Goal: Information Seeking & Learning: Learn about a topic

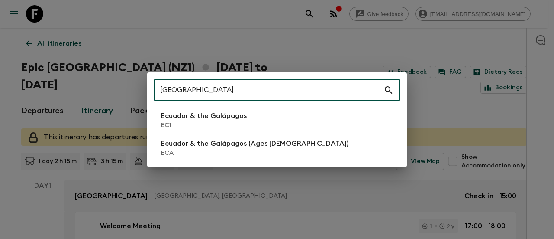
click at [319, 93] on input "[GEOGRAPHIC_DATA]" at bounding box center [269, 90] width 230 height 24
type input "Epic [GEOGRAPHIC_DATA]"
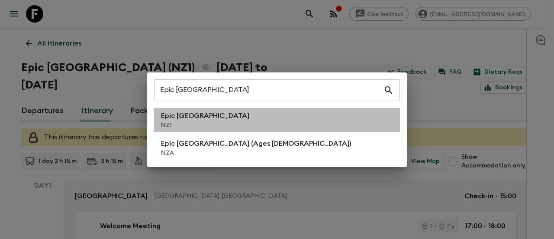
click at [245, 115] on li "Epic [GEOGRAPHIC_DATA] NZ1" at bounding box center [277, 120] width 246 height 24
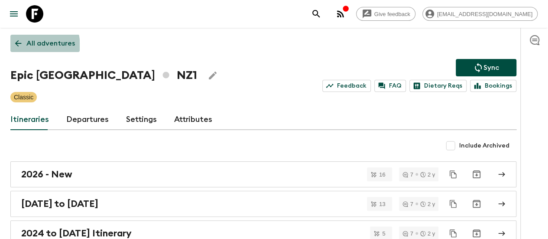
click at [23, 47] on icon at bounding box center [18, 44] width 10 height 10
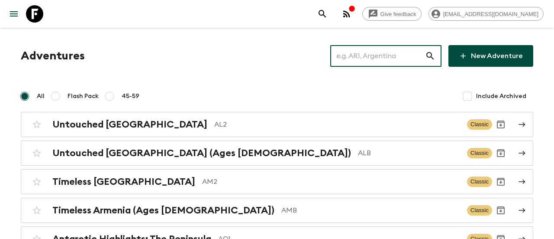
click at [387, 58] on input "text" at bounding box center [377, 56] width 95 height 24
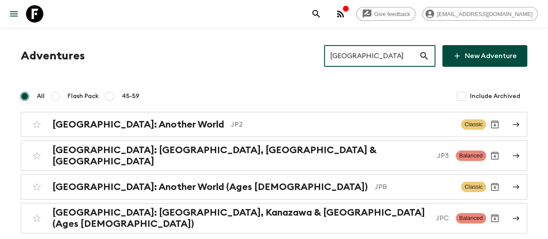
type input "[GEOGRAPHIC_DATA]"
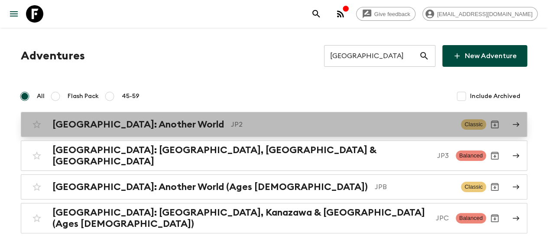
click at [231, 125] on p "JP2" at bounding box center [342, 124] width 223 height 10
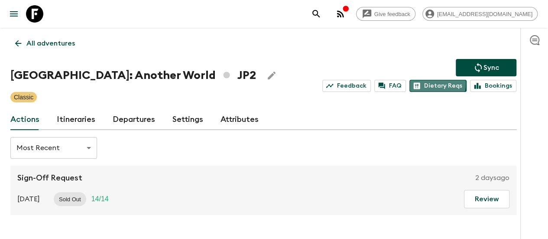
click at [441, 84] on link "Dietary Reqs" at bounding box center [437, 86] width 57 height 12
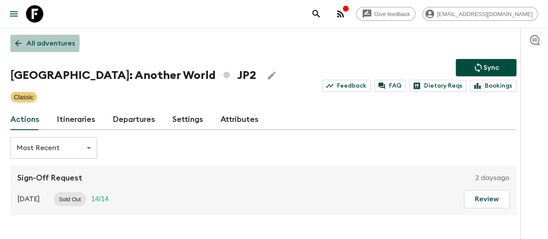
click at [23, 42] on icon at bounding box center [18, 44] width 10 height 10
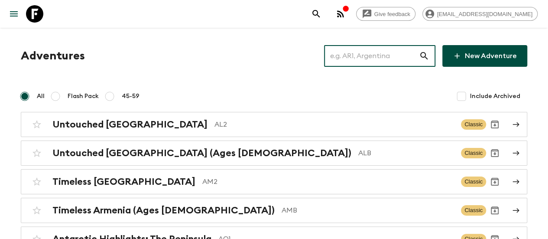
click at [347, 55] on input "text" at bounding box center [371, 56] width 95 height 24
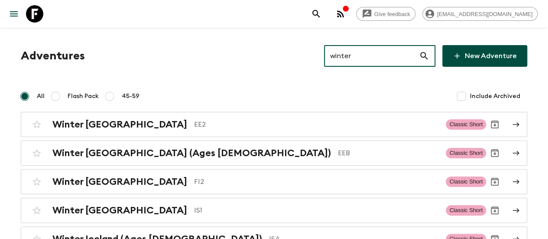
click at [367, 46] on input "winter" at bounding box center [371, 56] width 95 height 24
paste input "[GEOGRAPHIC_DATA]"
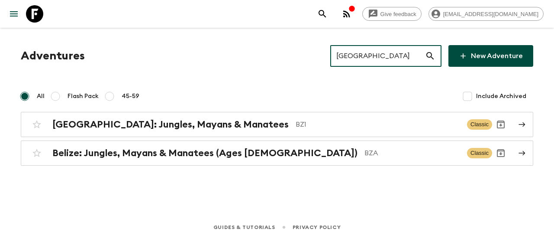
click at [355, 52] on input "[GEOGRAPHIC_DATA]" at bounding box center [377, 56] width 95 height 24
paste input "[GEOGRAPHIC_DATA]"
click at [355, 52] on input "[GEOGRAPHIC_DATA]" at bounding box center [377, 56] width 95 height 24
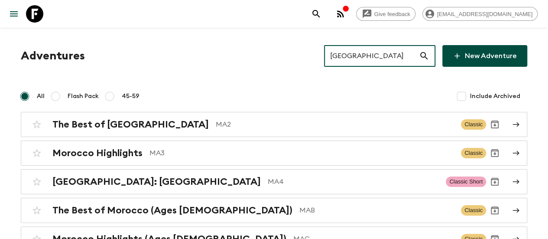
click at [370, 64] on input "[GEOGRAPHIC_DATA]" at bounding box center [371, 56] width 95 height 24
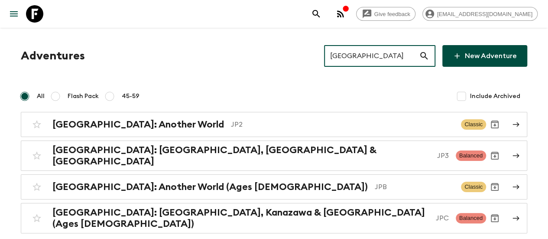
type input "[GEOGRAPHIC_DATA]"
